Goal: Submit feedback/report problem

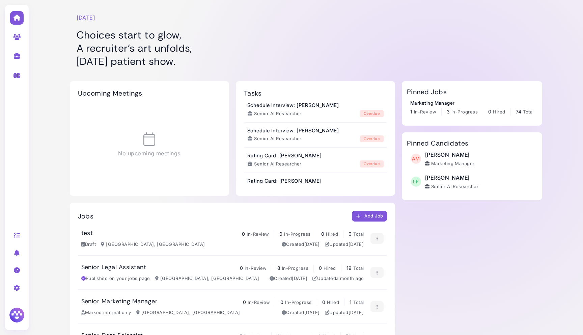
click at [16, 14] on link at bounding box center [16, 17] width 21 height 18
click at [18, 284] on icon at bounding box center [17, 287] width 8 height 6
click at [49, 314] on link "Sign out" at bounding box center [68, 314] width 70 height 9
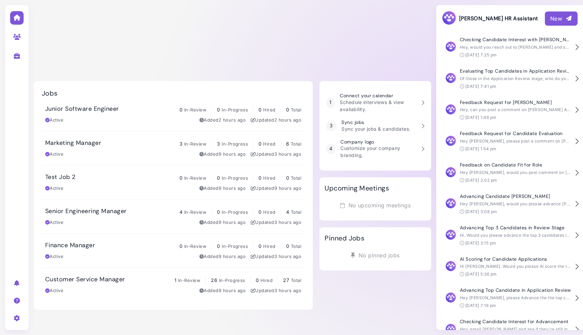
scroll to position [140, 0]
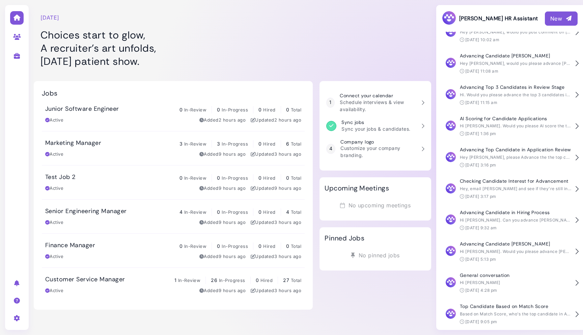
click at [553, 22] on div "New" at bounding box center [561, 19] width 22 height 8
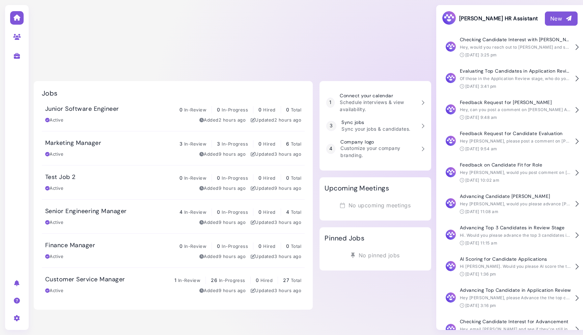
scroll to position [140, 0]
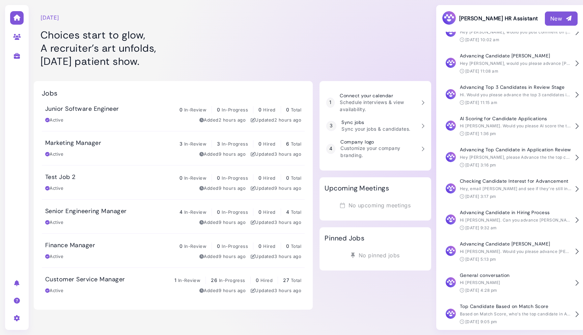
click at [563, 15] on div "New" at bounding box center [561, 19] width 22 height 8
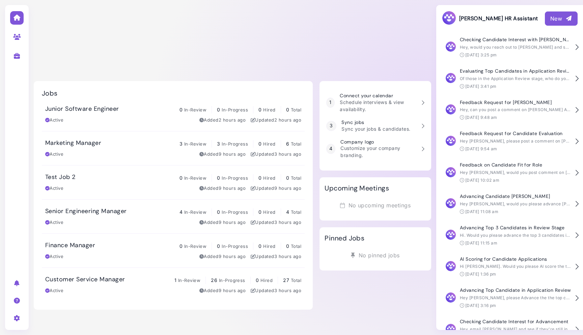
scroll to position [140, 0]
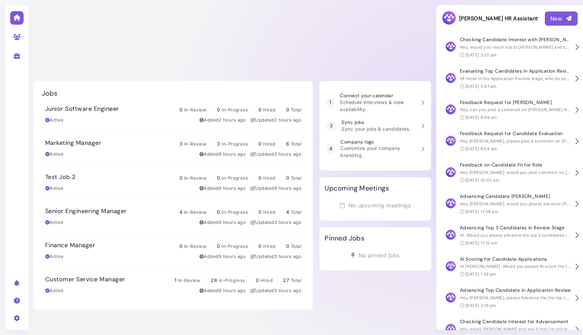
scroll to position [140, 0]
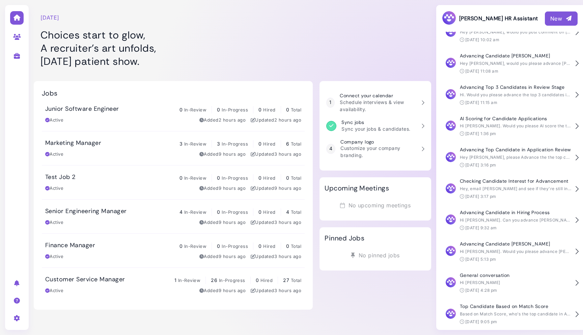
click at [563, 17] on div "New" at bounding box center [561, 19] width 22 height 8
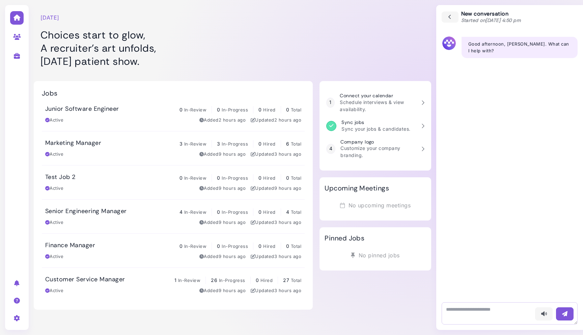
click at [477, 313] on textarea at bounding box center [510, 313] width 136 height 22
click at [544, 316] on icon "button" at bounding box center [544, 313] width 7 height 7
click at [509, 313] on textarea "**" at bounding box center [510, 313] width 136 height 22
type textarea "**********"
